Goal: Information Seeking & Learning: Learn about a topic

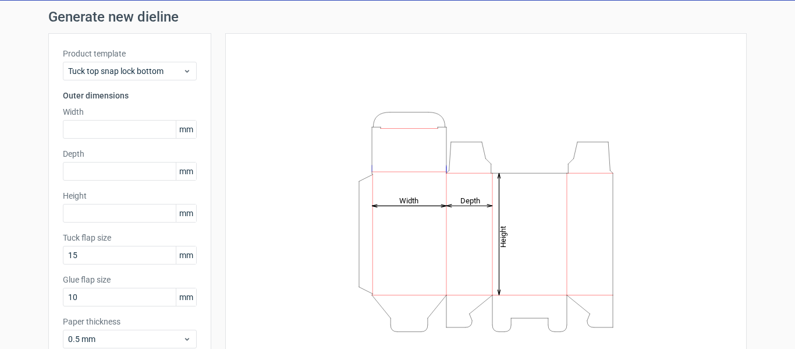
scroll to position [35, 0]
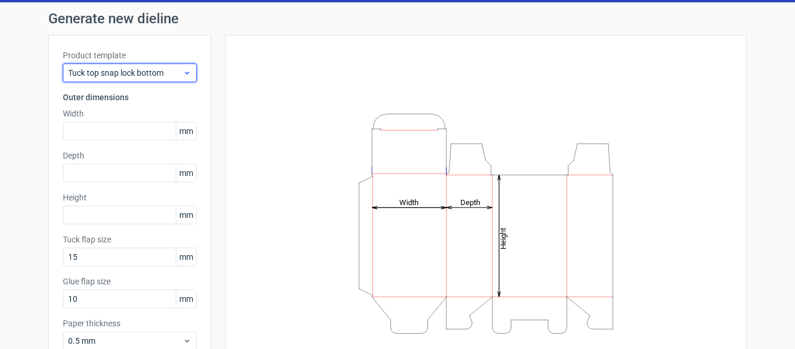
click at [145, 66] on div "Tuck top snap lock bottom" at bounding box center [130, 72] width 134 height 19
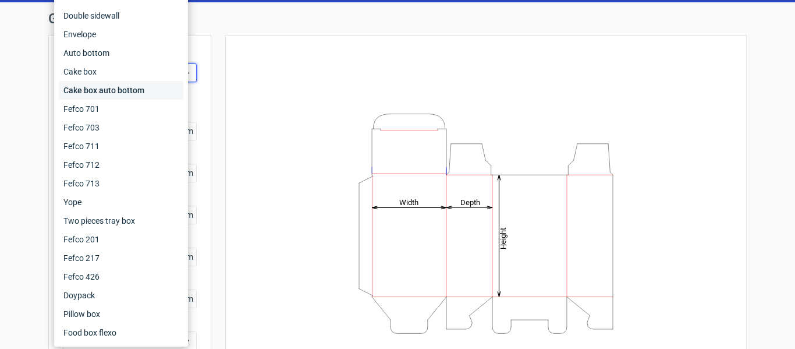
scroll to position [0, 0]
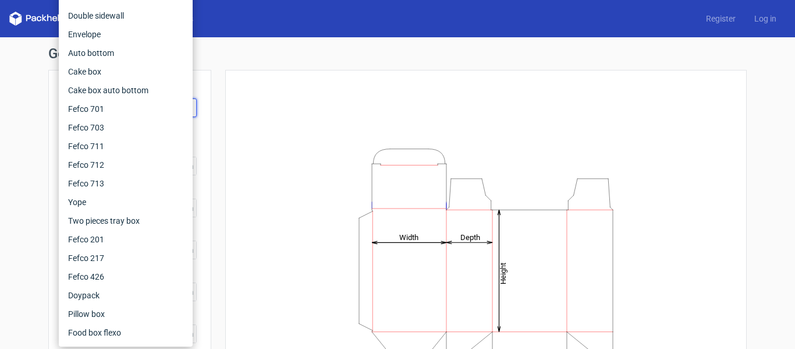
click at [293, 90] on div "Height Depth Width" at bounding box center [486, 257] width 492 height 347
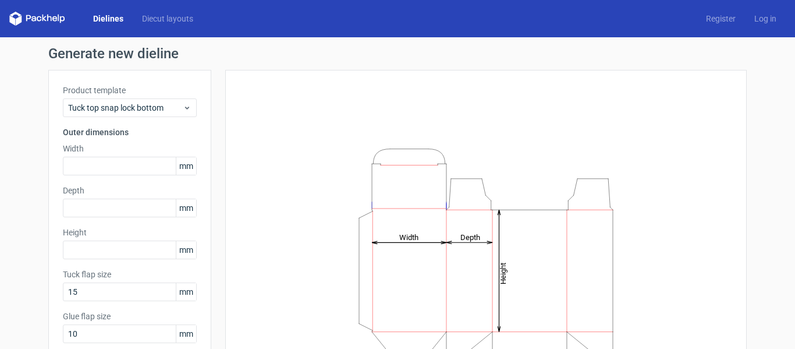
click at [137, 97] on div "Product template Tuck top snap lock bottom" at bounding box center [130, 100] width 134 height 33
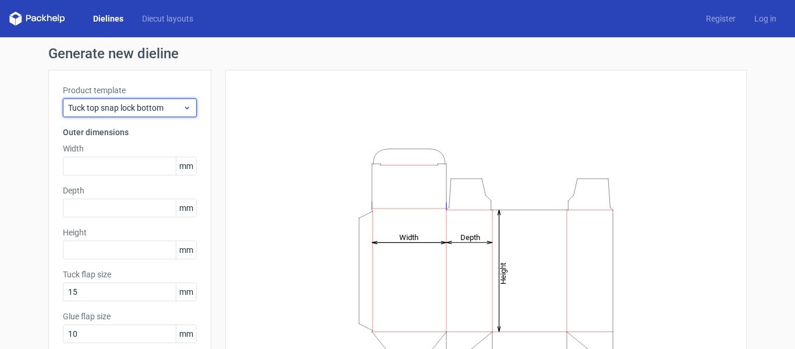
click at [137, 105] on span "Tuck top snap lock bottom" at bounding box center [125, 108] width 115 height 12
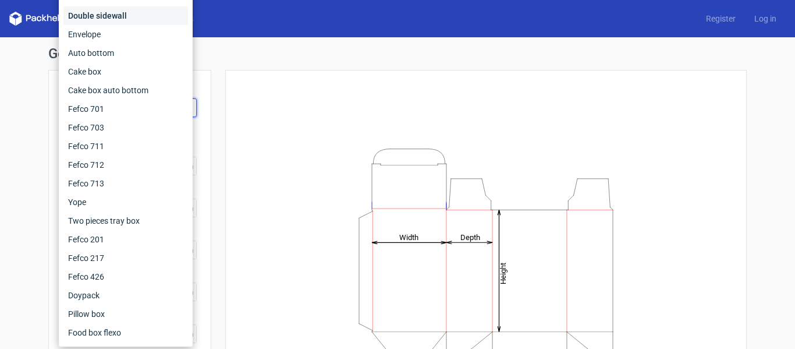
click at [93, 9] on div "Double sidewall" at bounding box center [125, 15] width 125 height 19
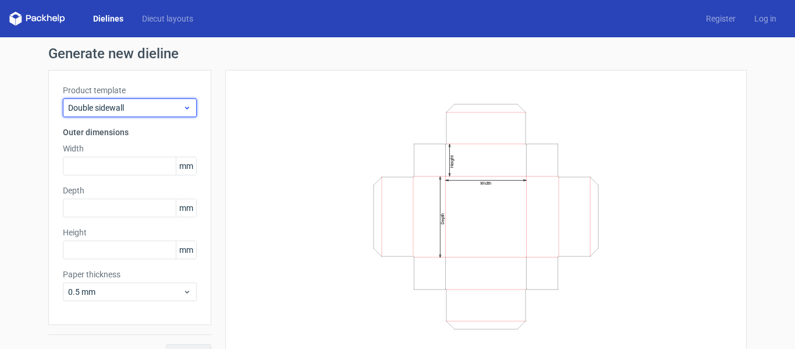
click at [123, 105] on span "Double sidewall" at bounding box center [125, 108] width 115 height 12
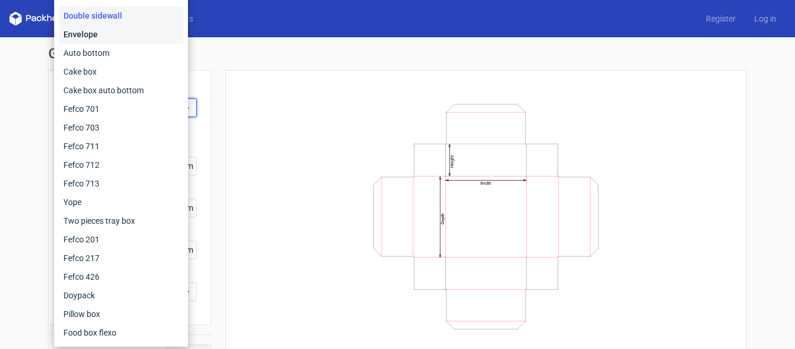
click at [91, 27] on div "Envelope" at bounding box center [121, 34] width 125 height 19
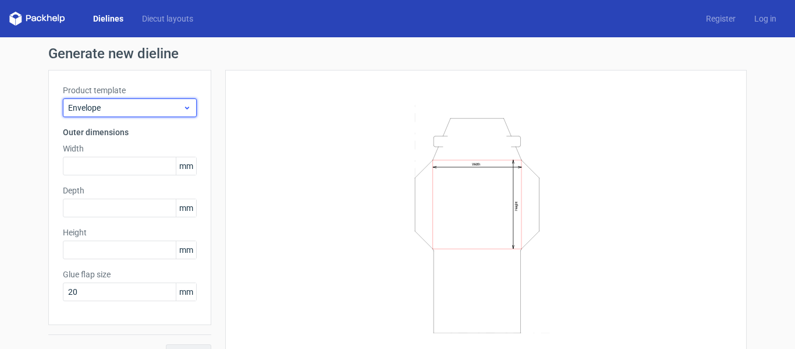
click at [123, 111] on span "Envelope" at bounding box center [125, 108] width 115 height 12
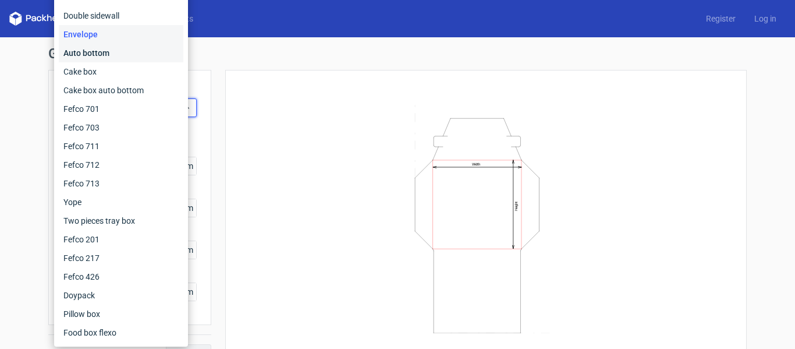
click at [105, 58] on div "Auto bottom" at bounding box center [121, 53] width 125 height 19
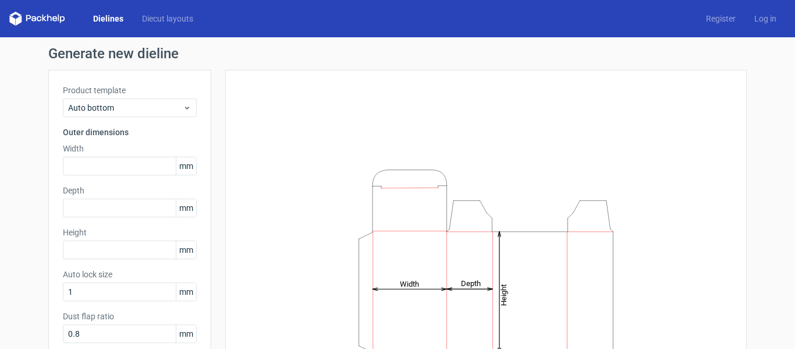
click at [119, 92] on label "Product template" at bounding box center [130, 90] width 134 height 12
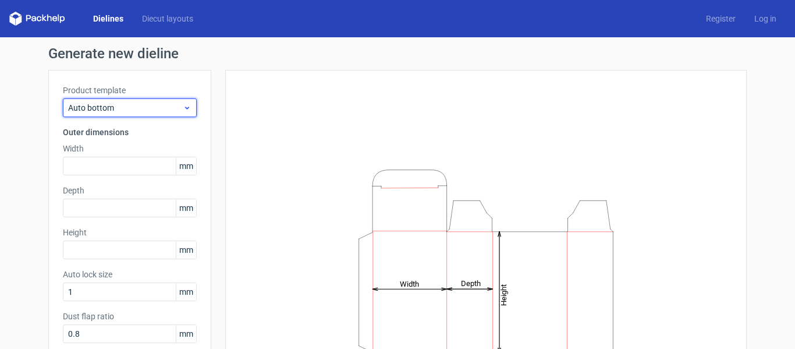
click at [119, 98] on div "Auto bottom" at bounding box center [130, 107] width 134 height 19
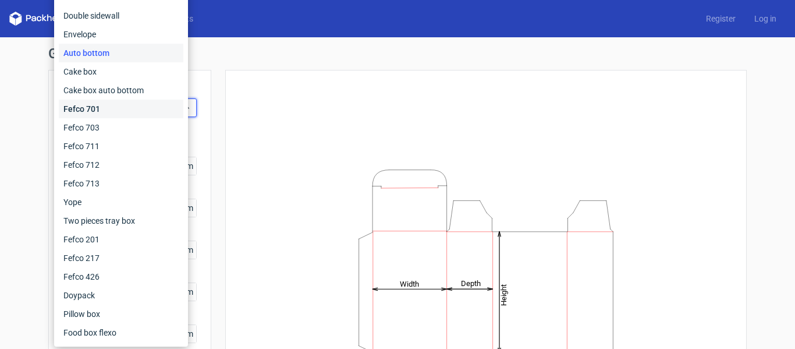
click at [119, 111] on div "Fefco 701" at bounding box center [121, 109] width 125 height 19
